Goal: Book appointment/travel/reservation

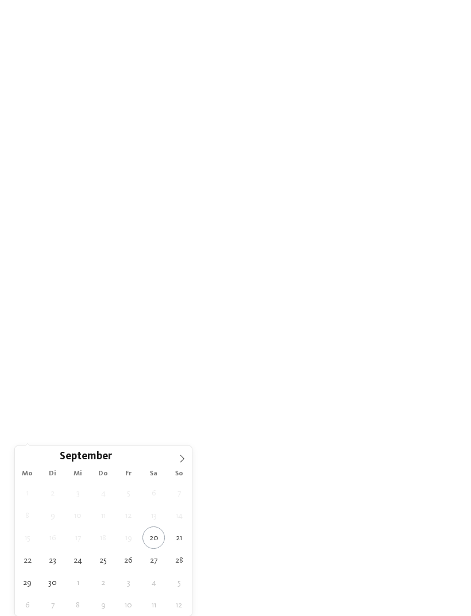
click at [191, 463] on span at bounding box center [182, 456] width 20 height 20
click at [182, 455] on icon at bounding box center [182, 458] width 8 height 8
click at [181, 454] on span at bounding box center [182, 456] width 20 height 20
type div "[DATE]"
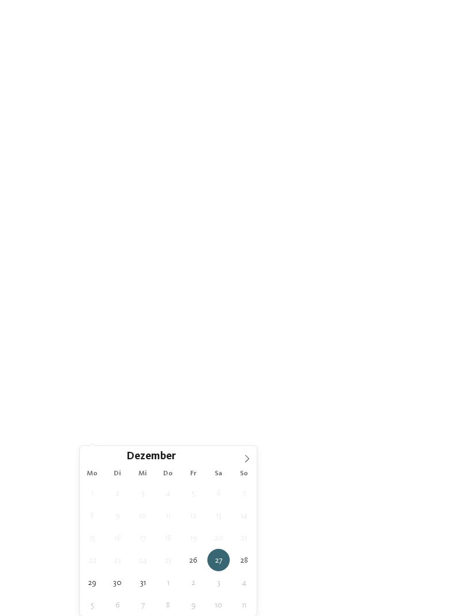
type div "02.01.2026"
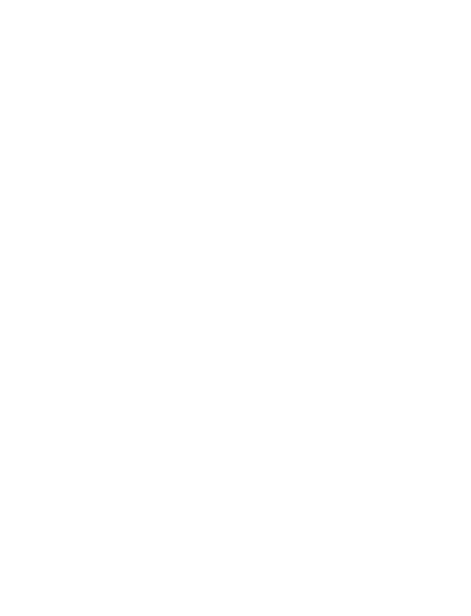
click at [197, 411] on div "Region" at bounding box center [175, 401] width 61 height 20
click at [387, 259] on div "Region Dolomiten" at bounding box center [235, 308] width 471 height 616
click at [431, 411] on link "Hotel finden" at bounding box center [424, 401] width 61 height 20
click at [394, 172] on div at bounding box center [344, 166] width 207 height 116
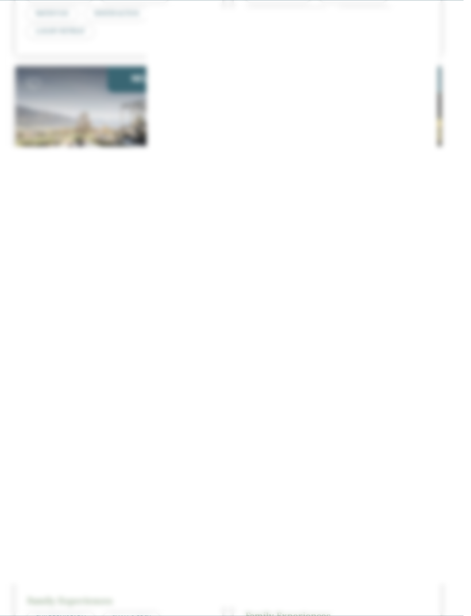
scroll to position [1557, 0]
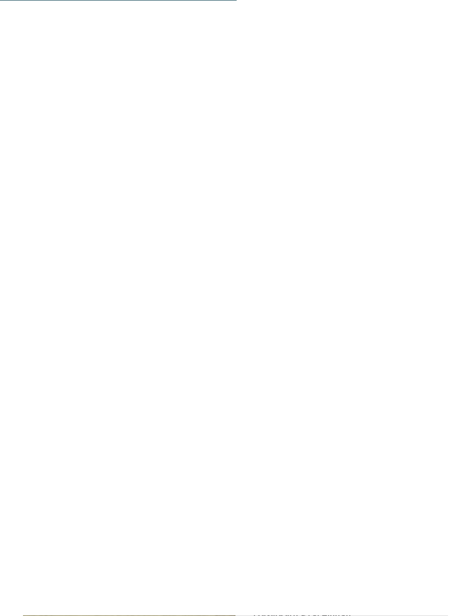
scroll to position [2024, 0]
